Goal: Task Accomplishment & Management: Use online tool/utility

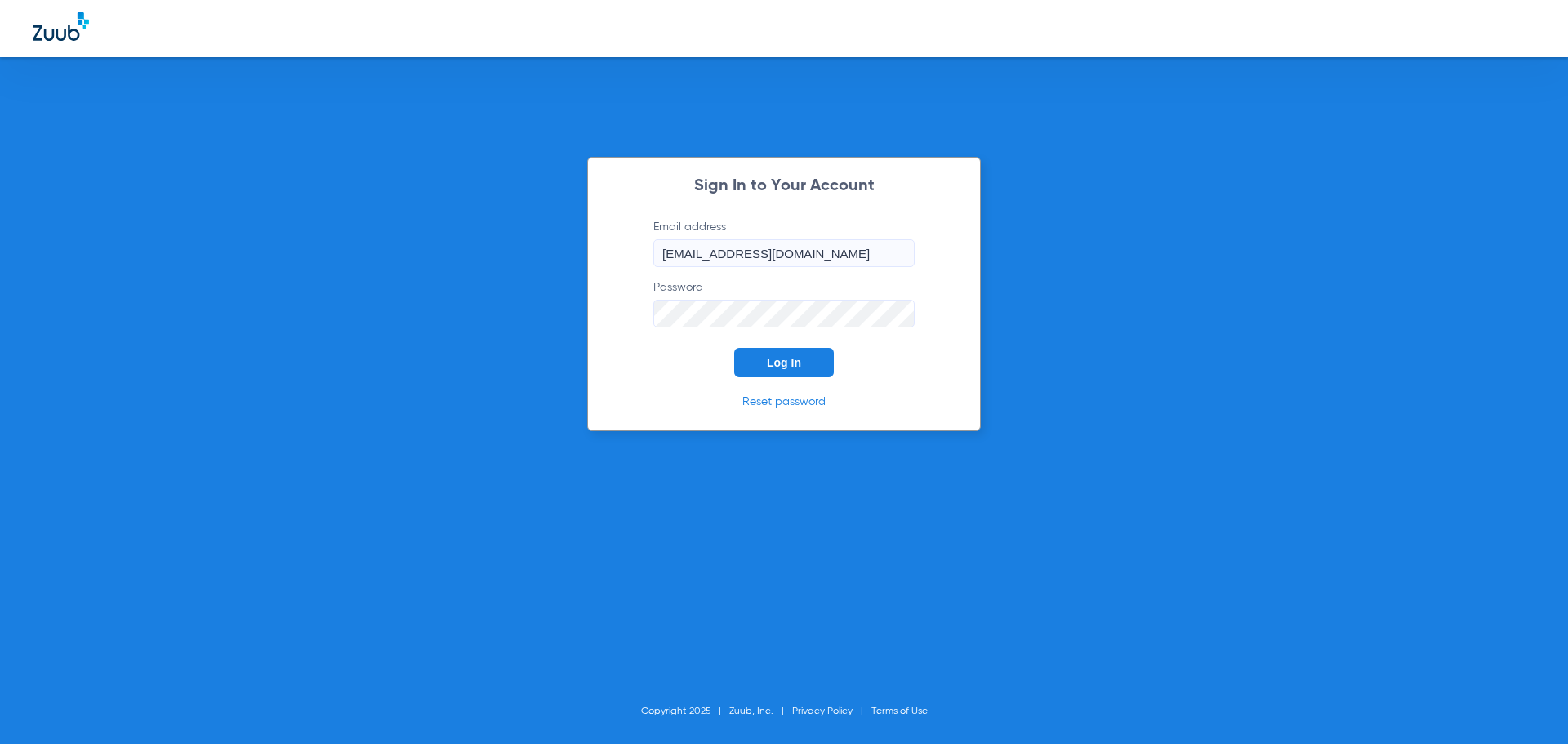
click at [771, 365] on span "Log In" at bounding box center [784, 363] width 34 height 13
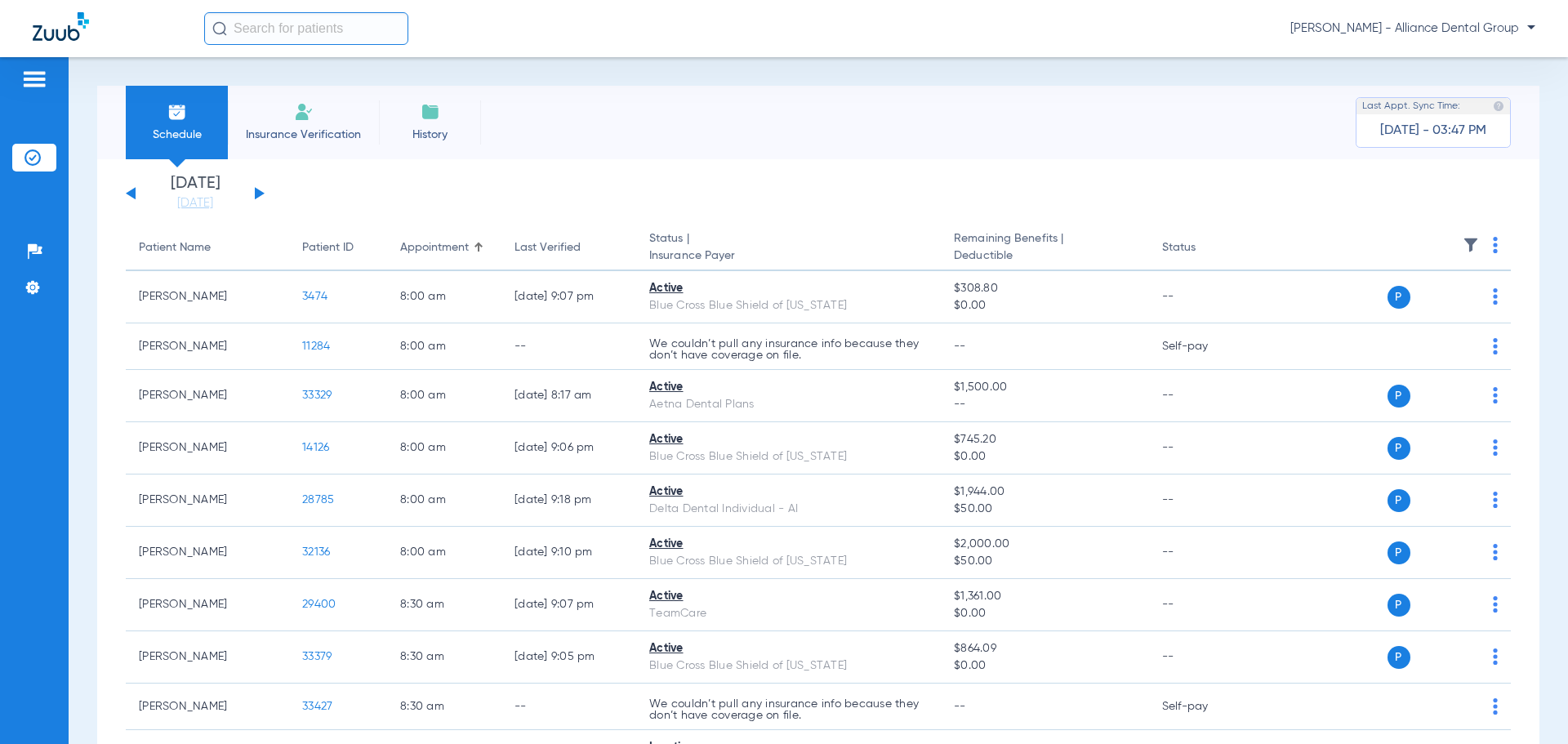
drag, startPoint x: 314, startPoint y: 121, endPoint x: 481, endPoint y: 155, distance: 170.4
click at [315, 121] on li "Insurance Verification" at bounding box center [303, 123] width 151 height 74
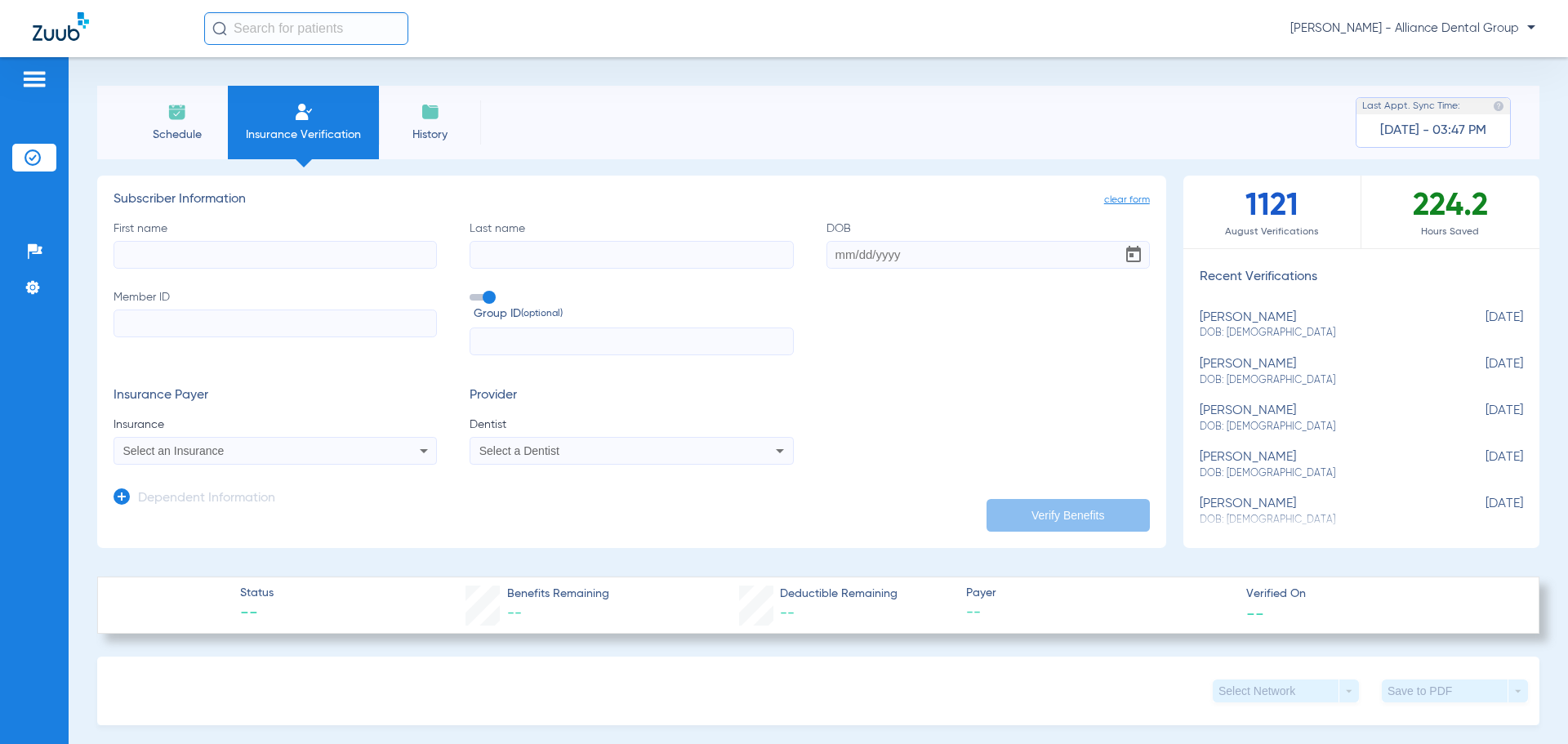
click at [187, 251] on input "First name" at bounding box center [275, 255] width 324 height 28
type input "[PERSON_NAME]"
type input "[DATE]"
click at [240, 331] on input "Member ID" at bounding box center [275, 324] width 324 height 28
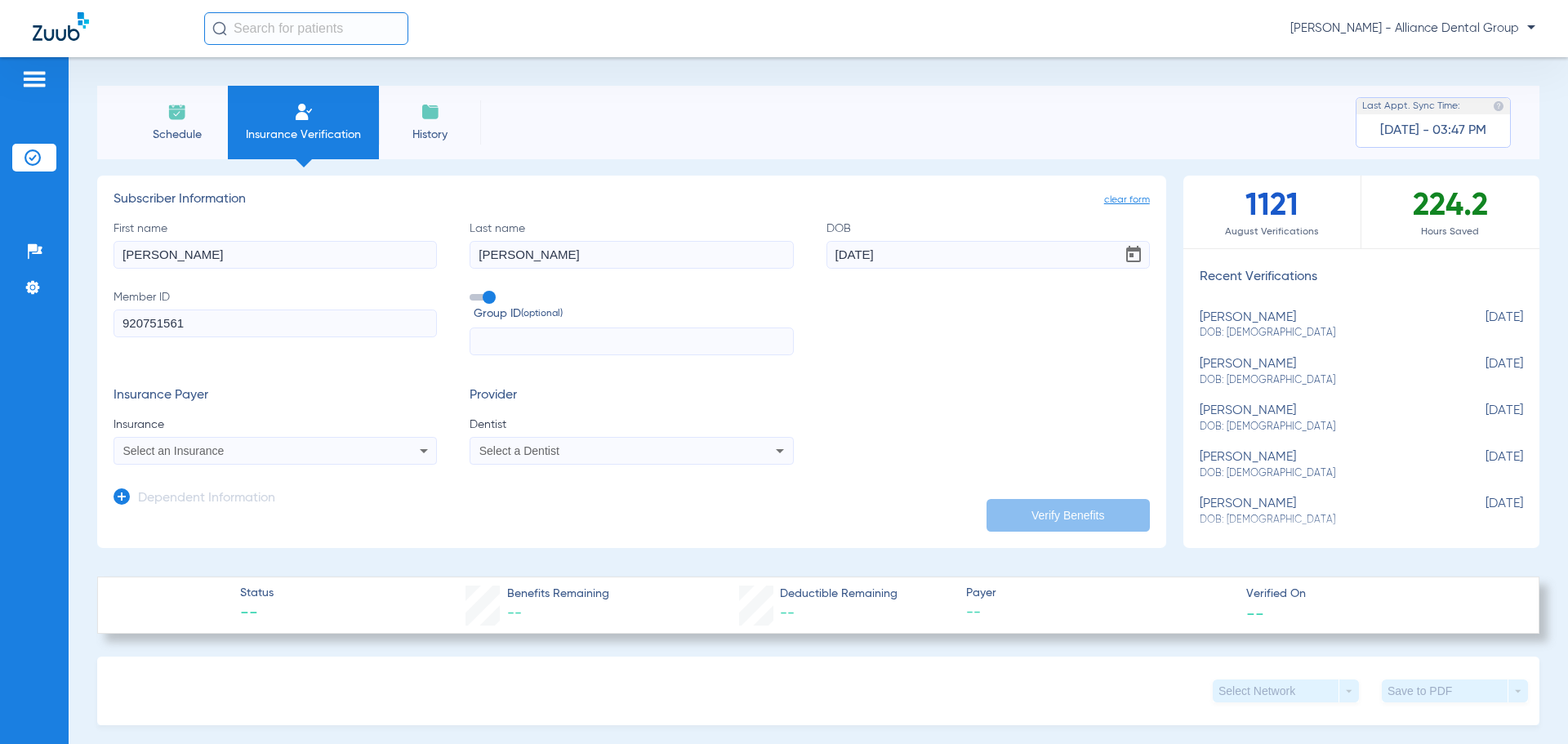
type input "920751561"
click at [431, 450] on div "Select an Insurance" at bounding box center [275, 451] width 322 height 20
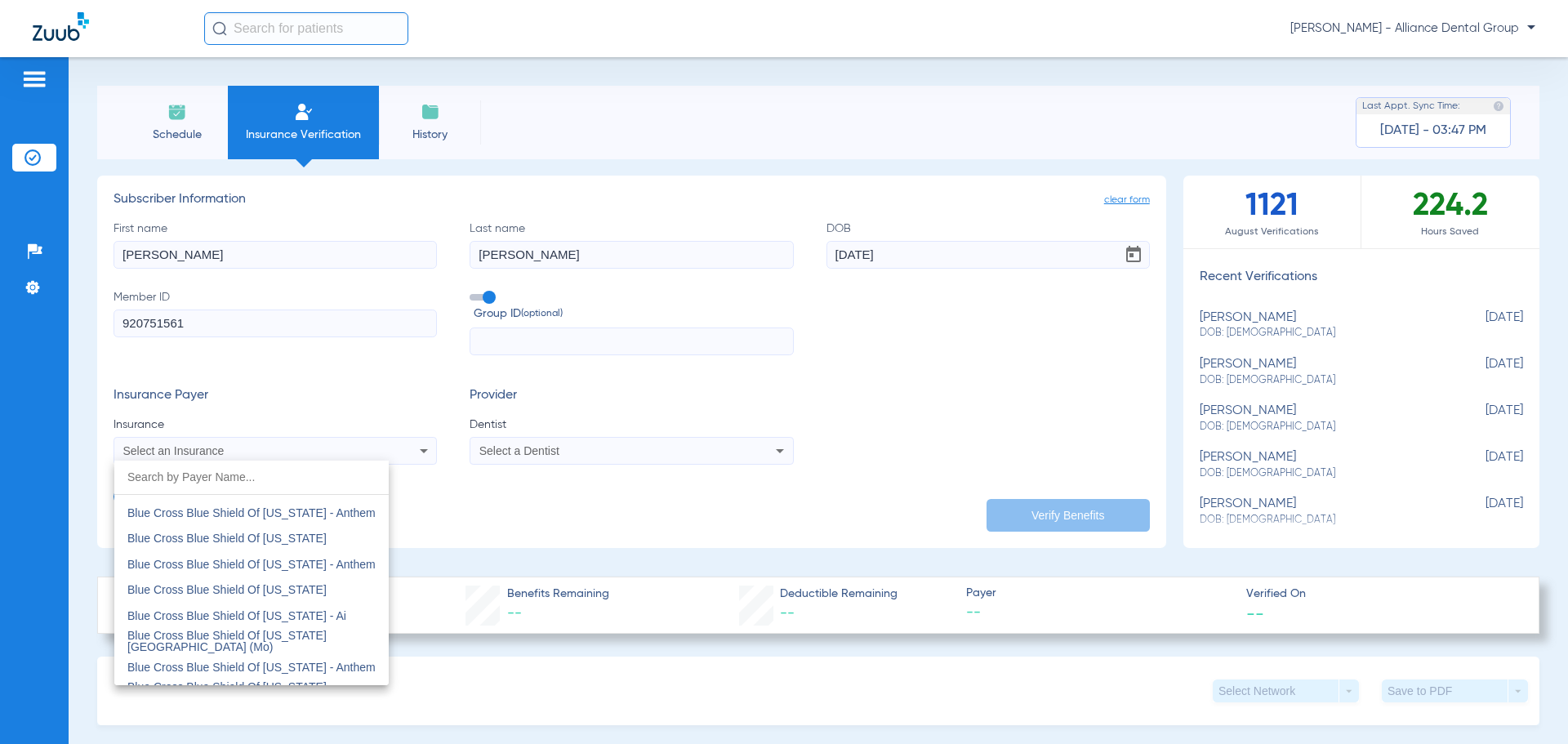
scroll to position [1389, 0]
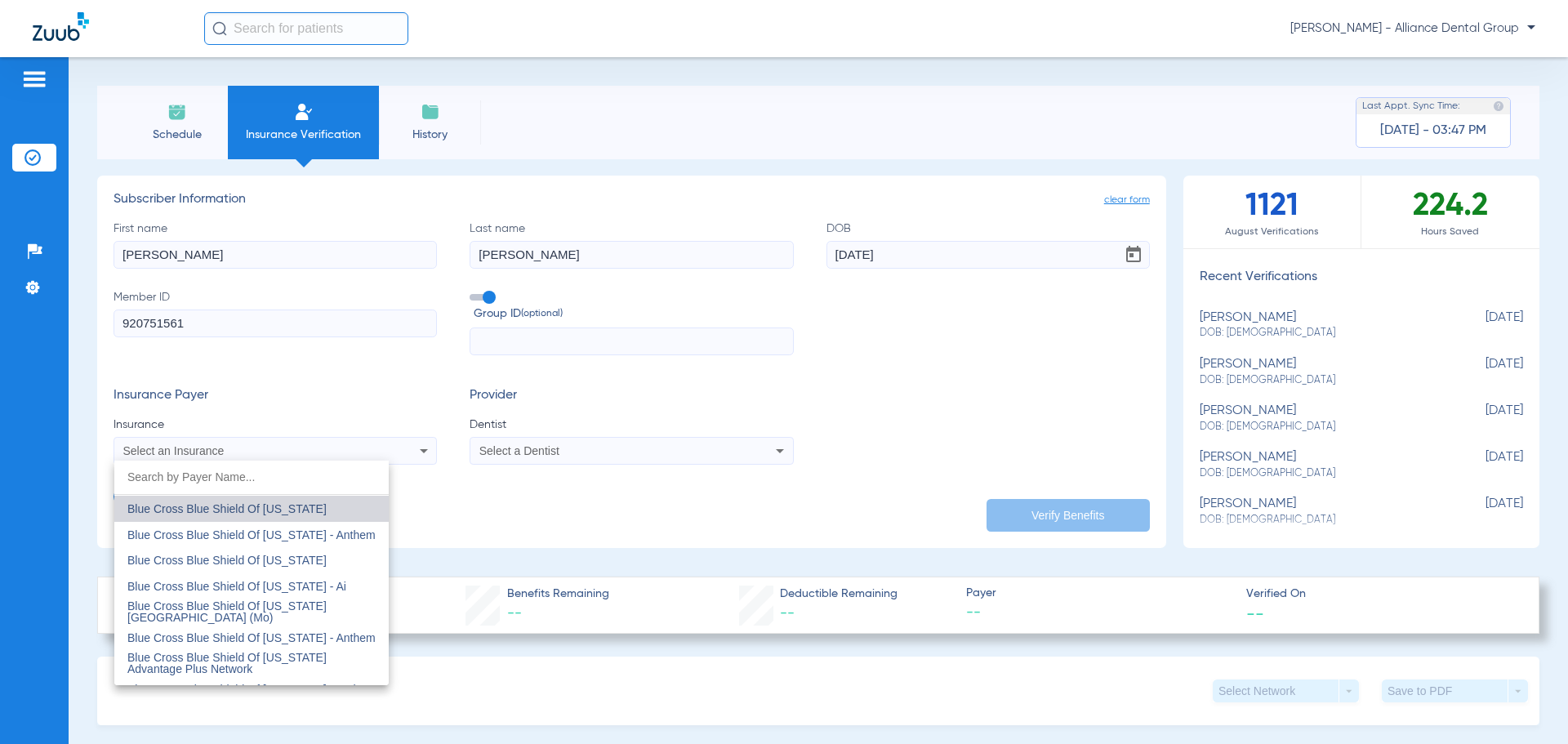
click at [297, 506] on mat-option "Blue Cross Blue Shield Of [US_STATE]" at bounding box center [252, 509] width 275 height 26
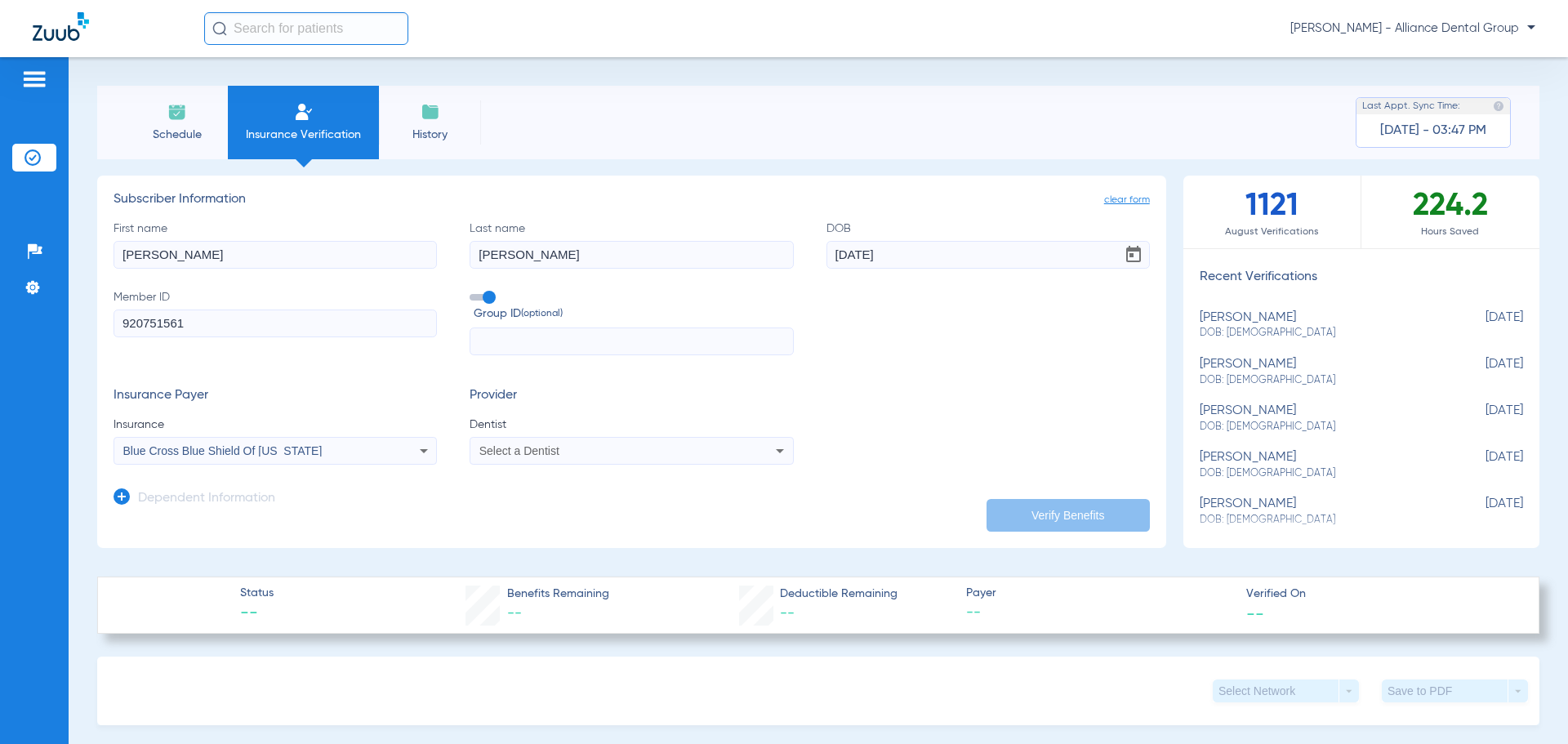
click at [681, 464] on mat-select "Select a Dentist" at bounding box center [632, 451] width 324 height 28
click at [759, 457] on div "Select a Dentist" at bounding box center [632, 451] width 322 height 20
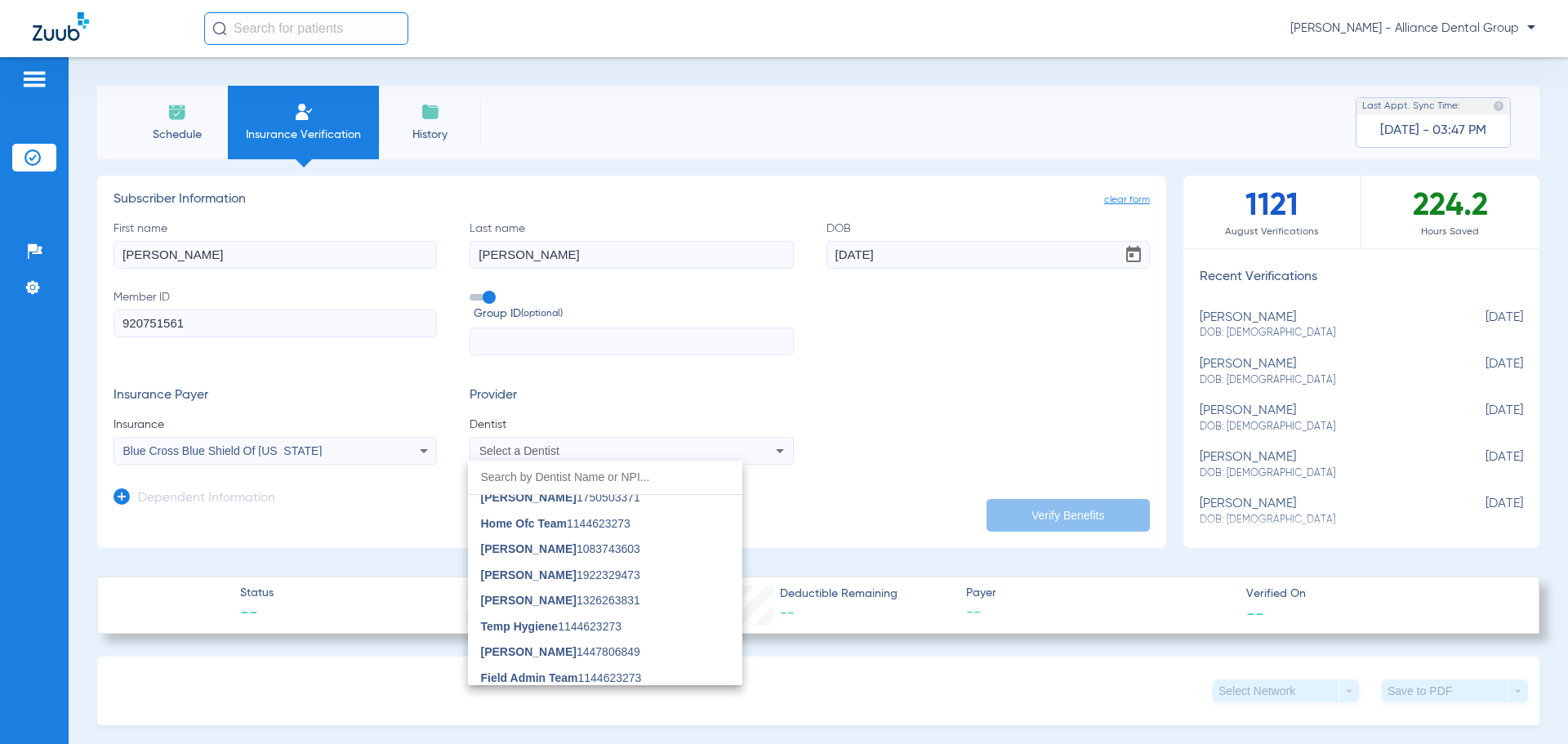
scroll to position [1144, 0]
click at [500, 450] on div at bounding box center [784, 372] width 1568 height 744
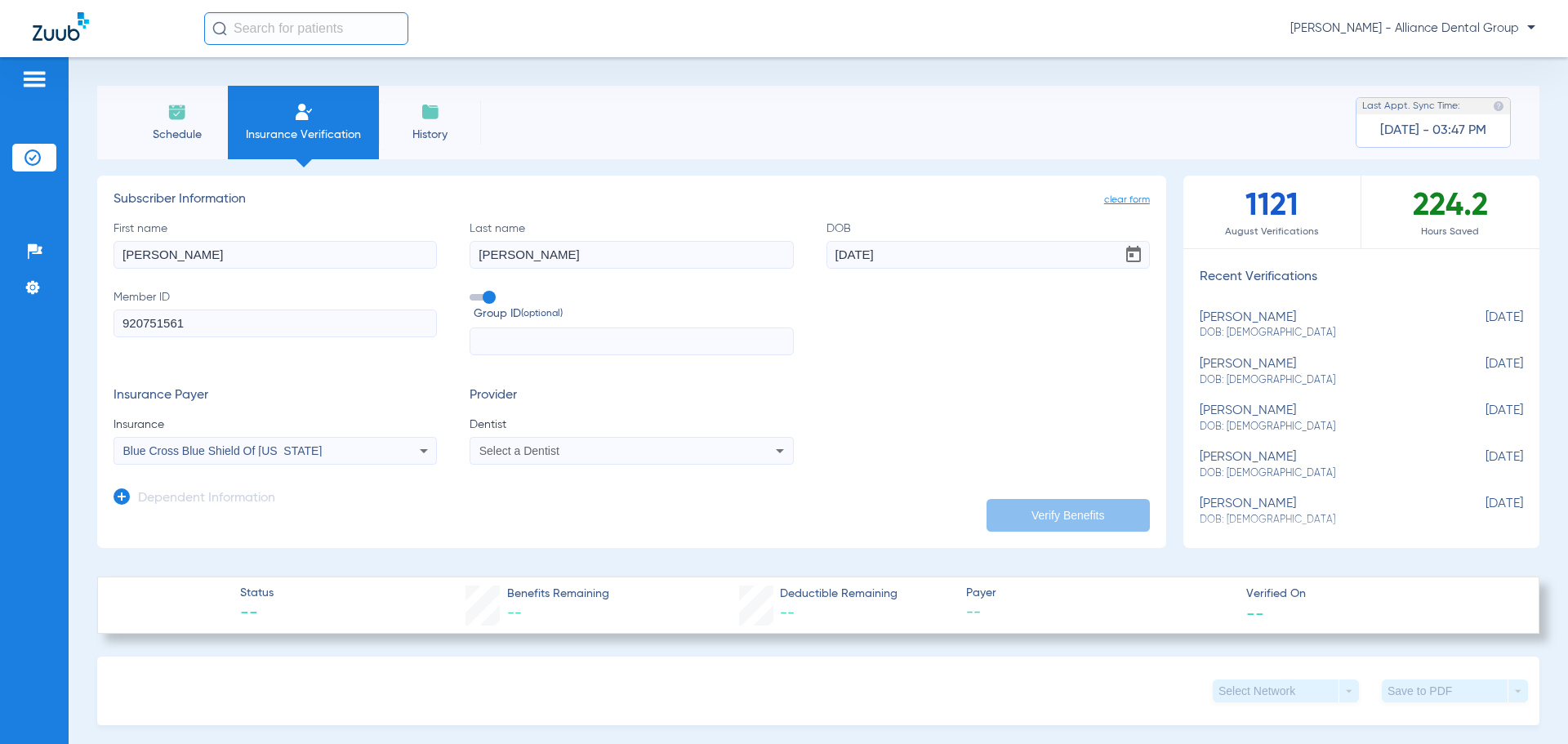
click at [509, 450] on span "Select a Dentist" at bounding box center [520, 451] width 80 height 13
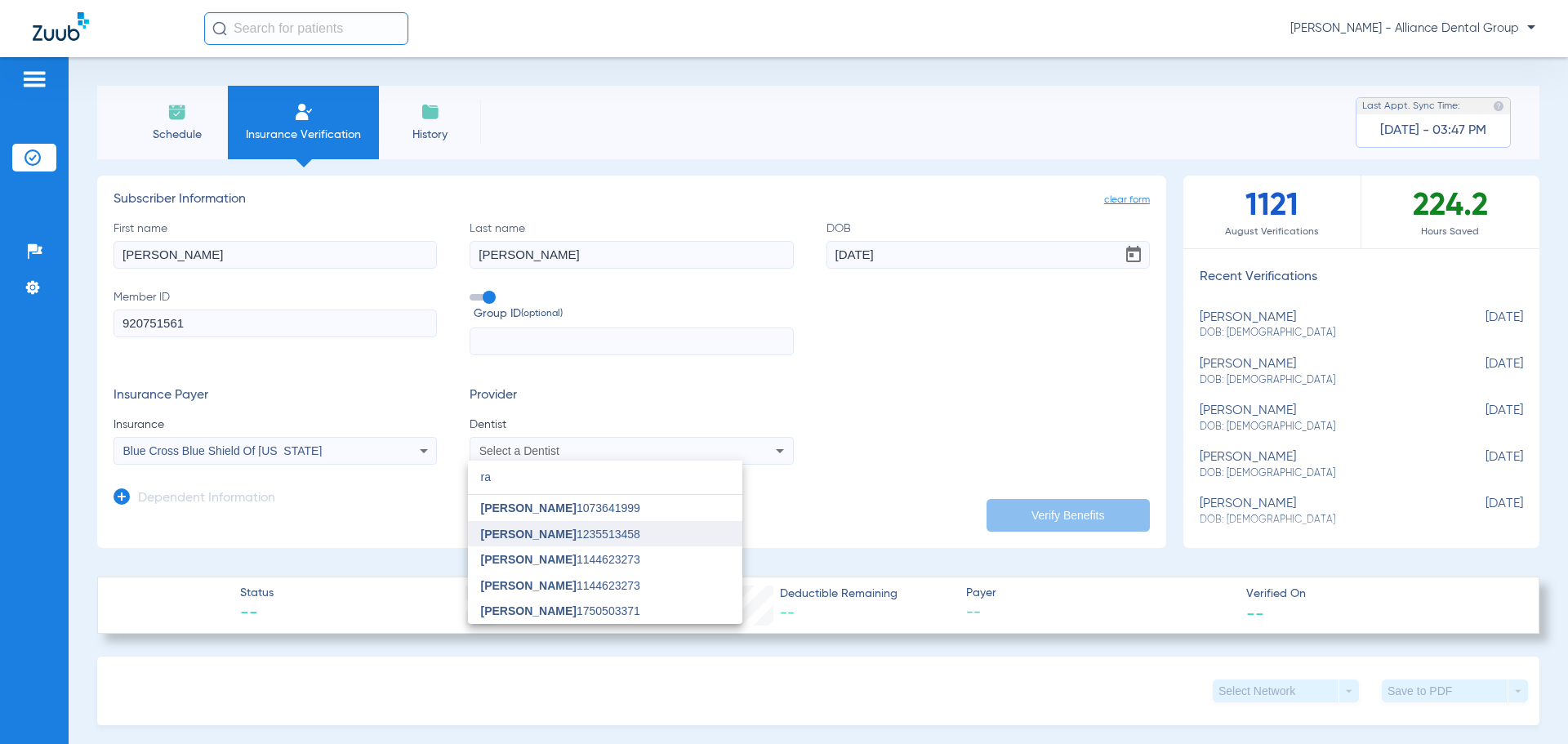
type input "ra"
click at [550, 532] on span "[PERSON_NAME] 1235513458" at bounding box center [561, 535] width 159 height 11
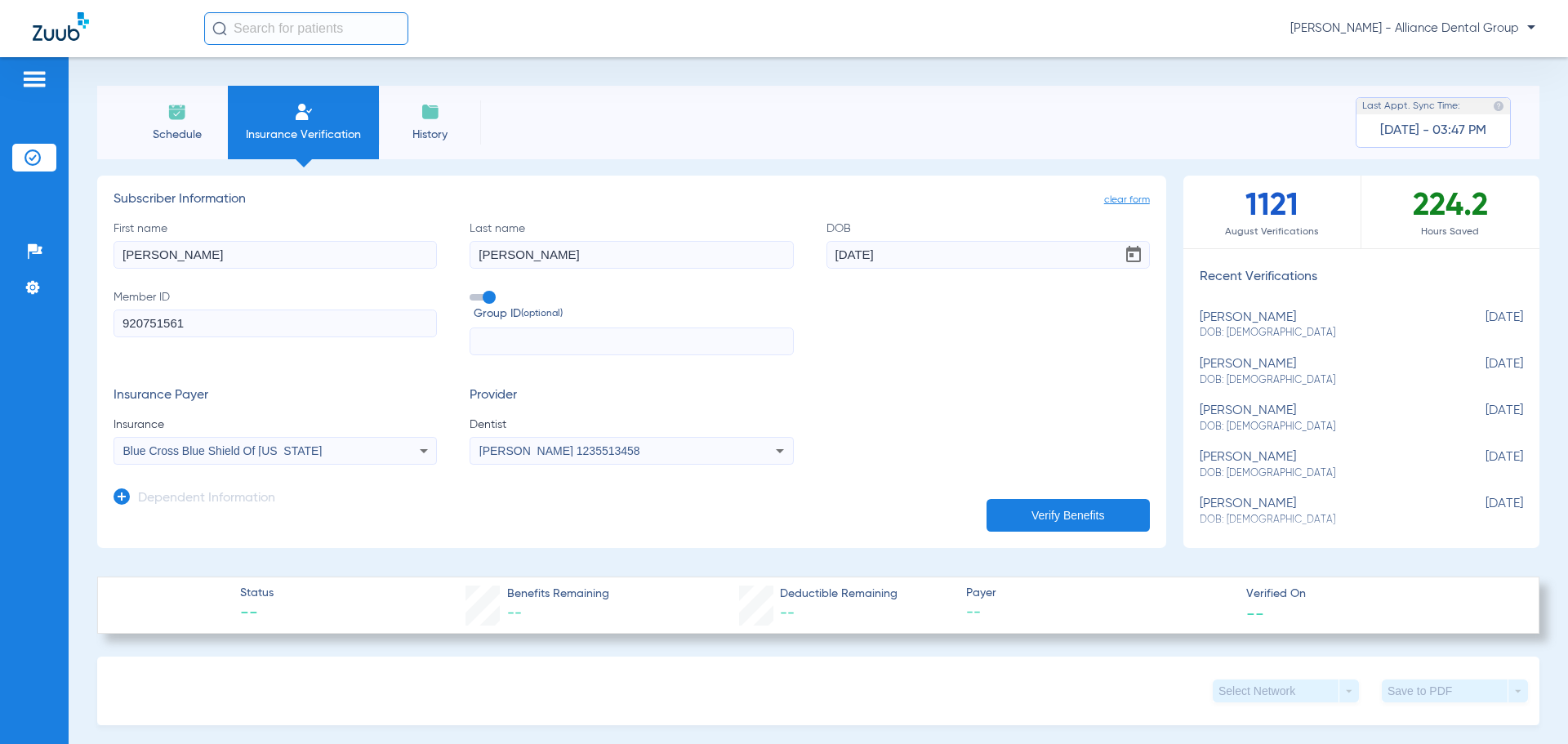
click at [1053, 518] on button "Verify Benefits" at bounding box center [1068, 516] width 163 height 33
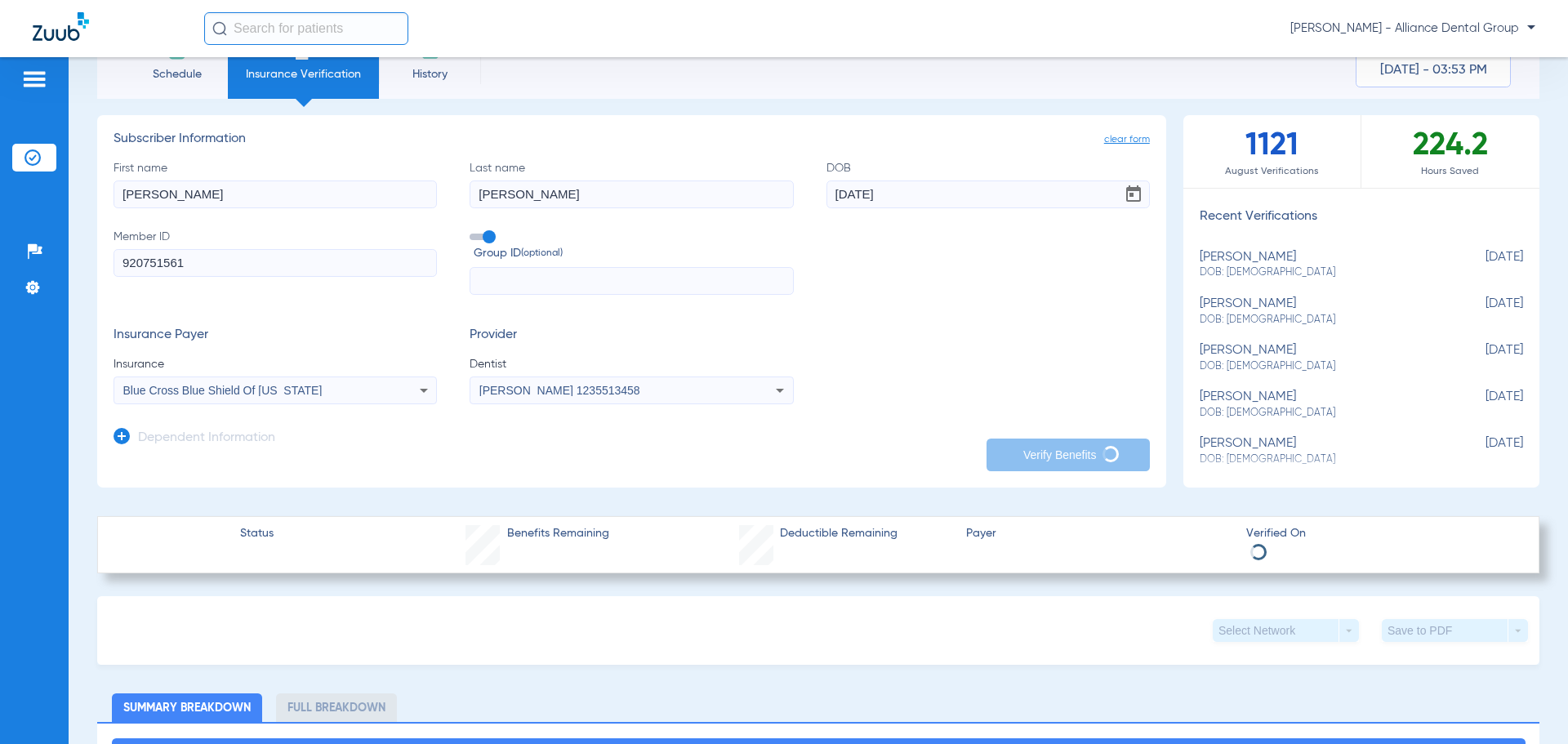
scroll to position [164, 0]
